Goal: Task Accomplishment & Management: Use online tool/utility

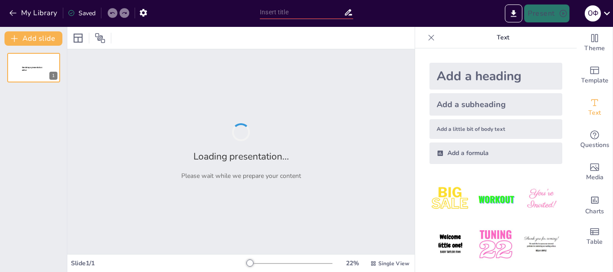
type input "Фахове спілкування: індивідуально чи колективно?"
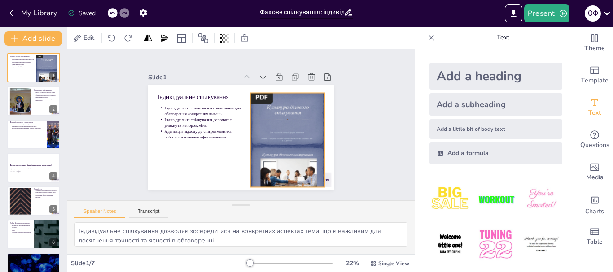
click at [253, 112] on div at bounding box center [256, 171] width 124 height 118
click at [313, 143] on icon at bounding box center [320, 150] width 15 height 15
click at [220, 65] on div "Slide 1 Індивідуальне спілкування Індивідуальне спілкування є важливим для обго…" at bounding box center [240, 125] width 217 height 181
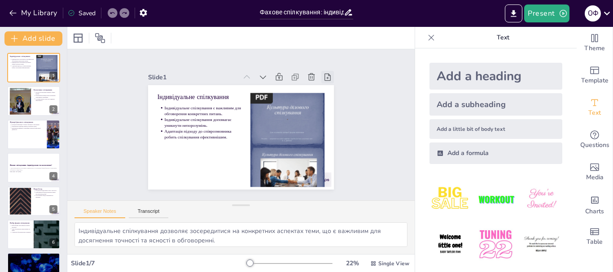
click at [331, 141] on icon at bounding box center [337, 147] width 13 height 13
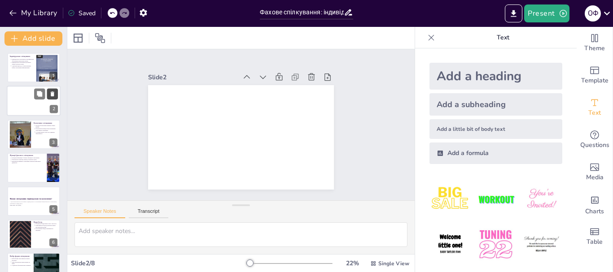
click at [49, 96] on icon at bounding box center [52, 94] width 6 height 6
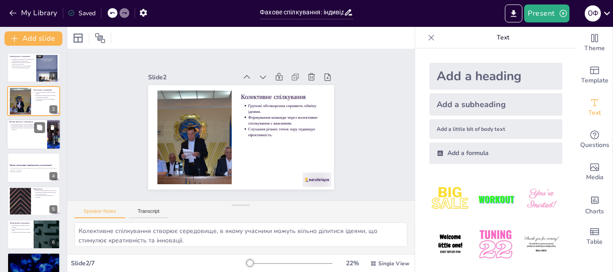
click at [20, 135] on div at bounding box center [34, 134] width 54 height 30
type textarea "Інформація є основою будь-якого спілкування, і без неї неможливо досягти успіху…"
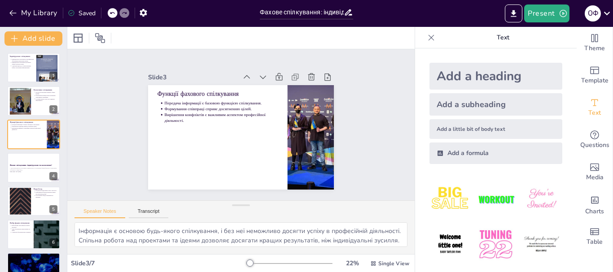
click at [85, 11] on div "Saved" at bounding box center [82, 13] width 28 height 9
click at [86, 14] on div "Saved" at bounding box center [82, 13] width 28 height 9
click at [561, 13] on icon "button" at bounding box center [562, 13] width 9 height 9
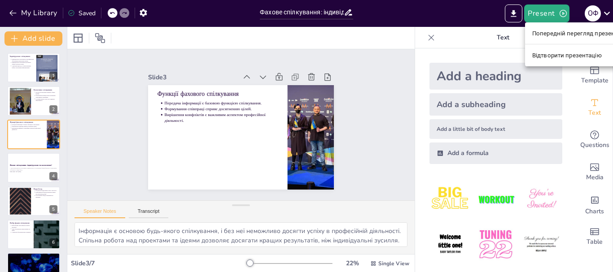
click at [512, 11] on div at bounding box center [306, 136] width 613 height 272
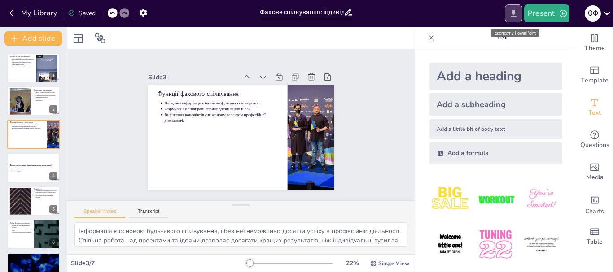
click at [513, 13] on icon "Export to PowerPoint" at bounding box center [513, 13] width 5 height 7
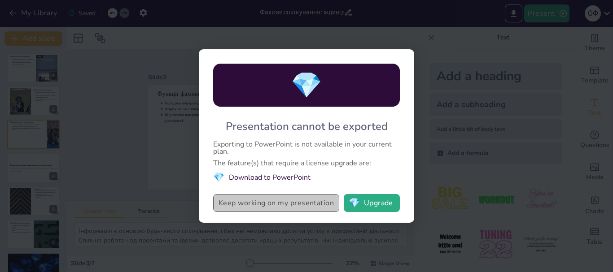
click at [292, 203] on button "Keep working on my presentation" at bounding box center [276, 203] width 126 height 18
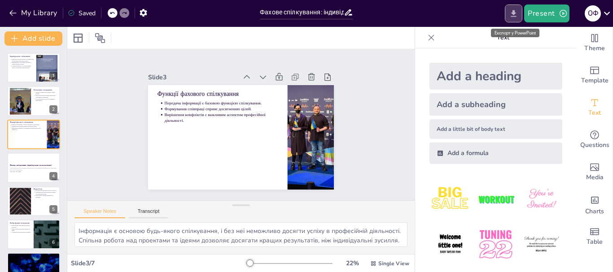
click at [514, 13] on icon "Export to PowerPoint" at bounding box center [513, 13] width 5 height 7
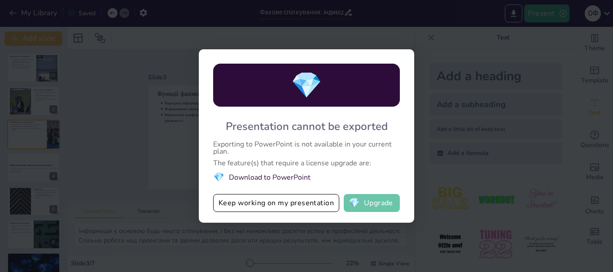
click at [374, 202] on button "💎 Upgrade" at bounding box center [371, 203] width 56 height 18
